Goal: Task Accomplishment & Management: Manage account settings

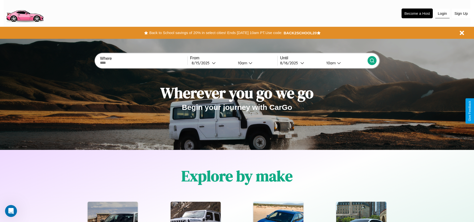
click at [443, 13] on button "Login" at bounding box center [443, 14] width 14 height 10
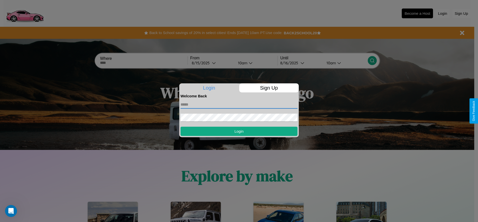
click at [239, 104] on input "text" at bounding box center [239, 105] width 117 height 8
type input "**********"
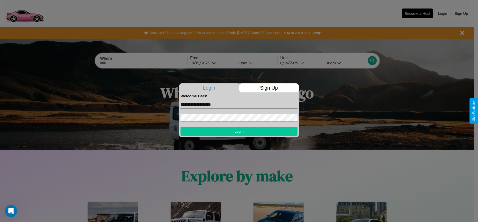
click at [239, 131] on button "Login" at bounding box center [239, 131] width 117 height 9
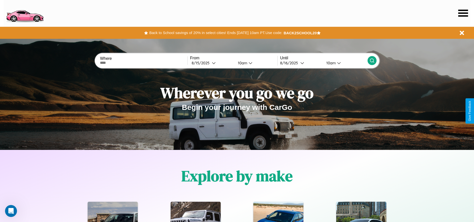
click at [463, 13] on icon at bounding box center [464, 13] width 10 height 7
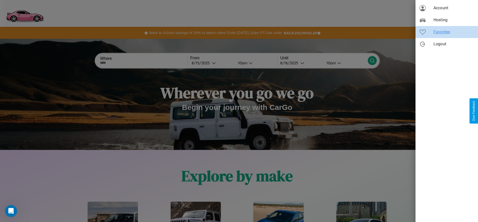
click at [447, 32] on span "Favorites" at bounding box center [454, 32] width 41 height 6
